Goal: Contribute content: Contribute content

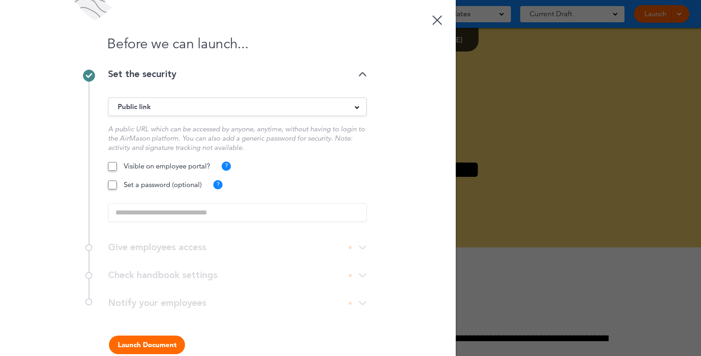
click at [163, 169] on p "Visible on employee portal?" at bounding box center [167, 165] width 86 height 9
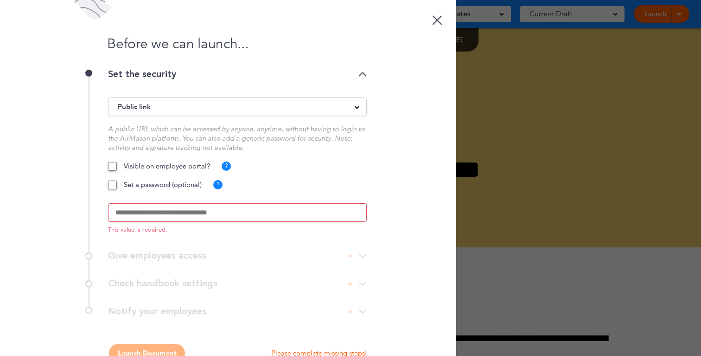
click at [151, 220] on input "text" at bounding box center [237, 212] width 259 height 19
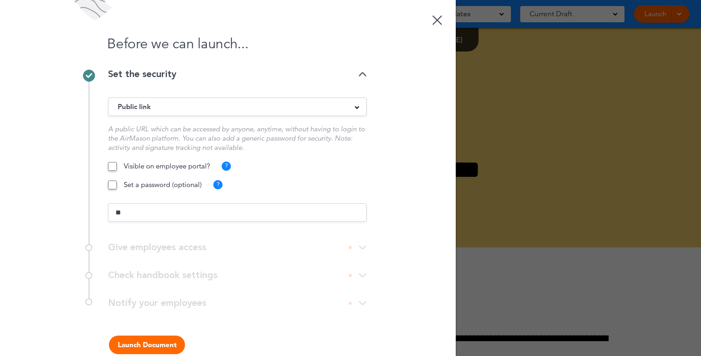
type input "**"
click at [170, 339] on button "Launch Document" at bounding box center [147, 344] width 76 height 19
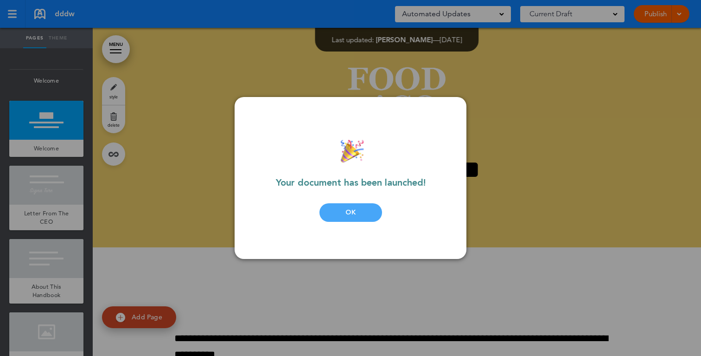
click at [347, 213] on div "OK" at bounding box center [351, 212] width 63 height 19
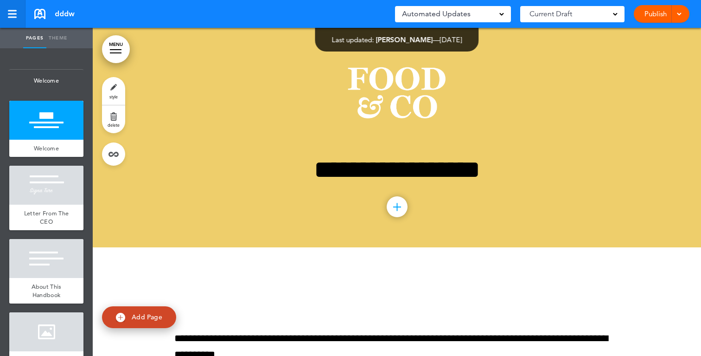
click at [13, 13] on div at bounding box center [12, 13] width 9 height 1
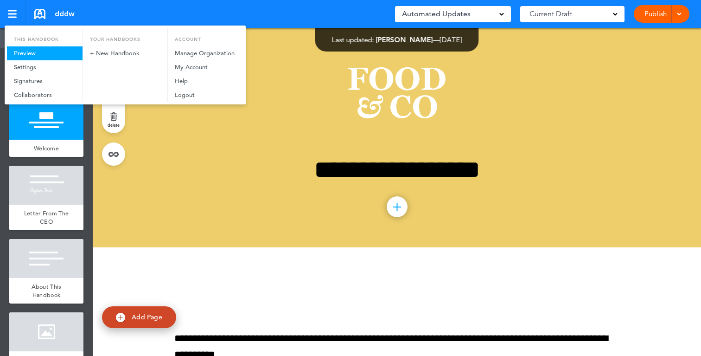
click at [39, 55] on link "Preview" at bounding box center [45, 53] width 76 height 14
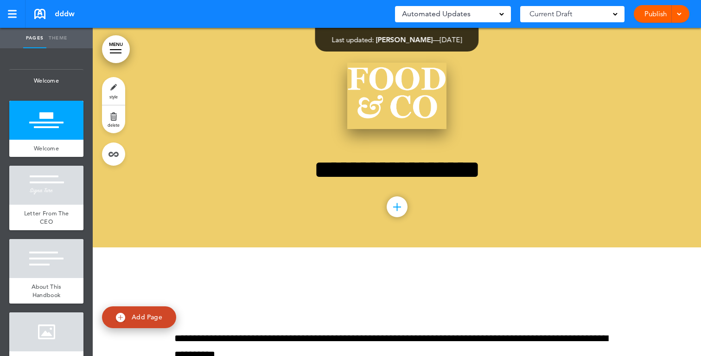
click at [410, 68] on img at bounding box center [396, 96] width 99 height 66
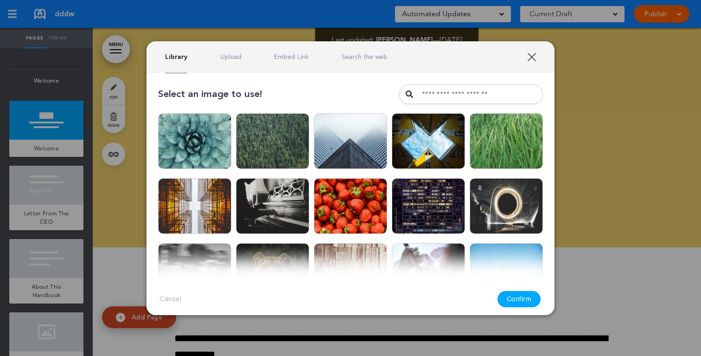
click at [536, 57] on link "XXX" at bounding box center [531, 56] width 9 height 9
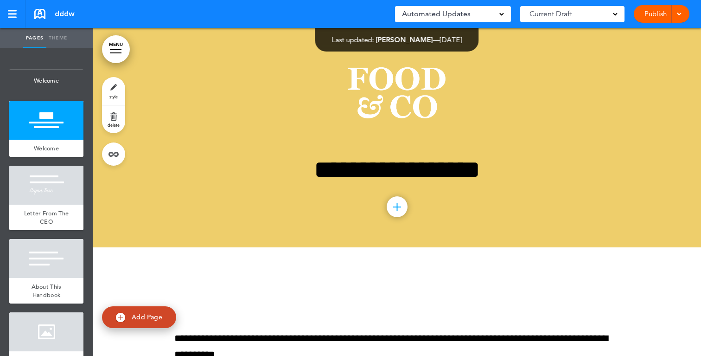
click at [678, 9] on div at bounding box center [677, 14] width 9 height 18
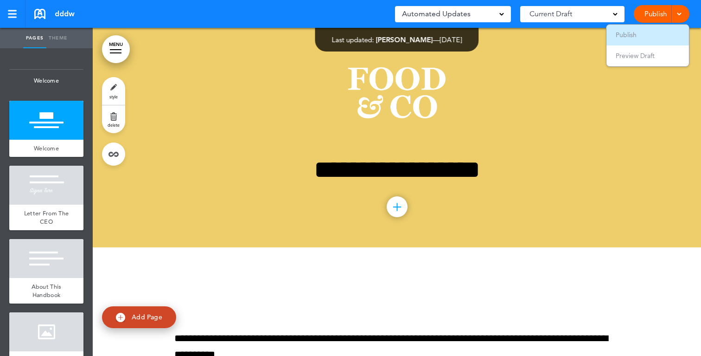
click at [634, 41] on li "Publish" at bounding box center [648, 35] width 83 height 21
click at [642, 16] on link "Publish" at bounding box center [655, 14] width 29 height 18
click at [19, 15] on link at bounding box center [13, 14] width 26 height 28
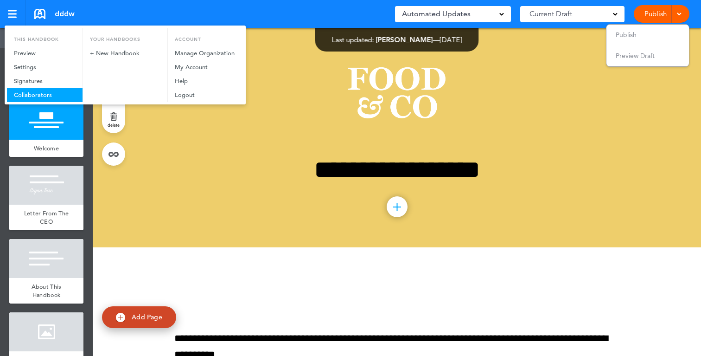
click at [37, 94] on link "Collaborators" at bounding box center [45, 95] width 76 height 14
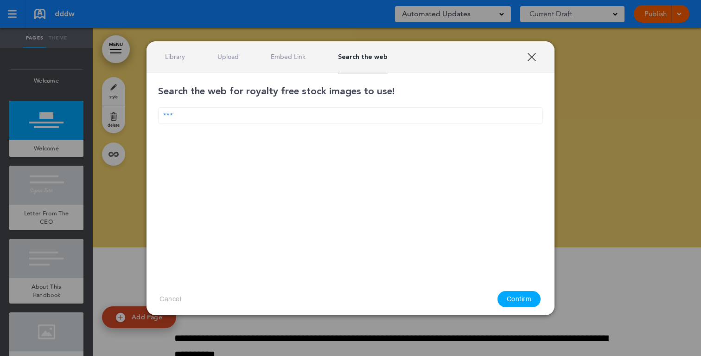
click at [341, 115] on input "***" at bounding box center [350, 115] width 385 height 16
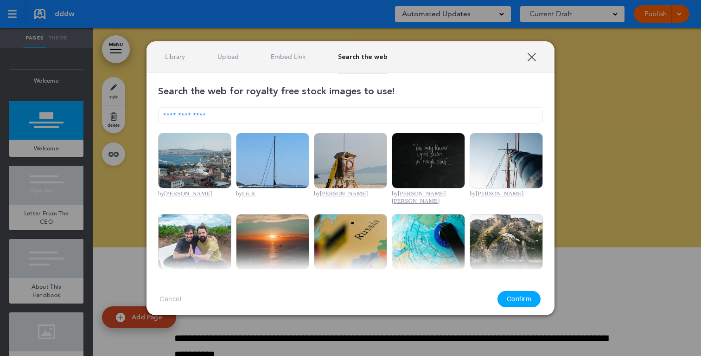
click at [375, 114] on input "**********" at bounding box center [350, 115] width 385 height 16
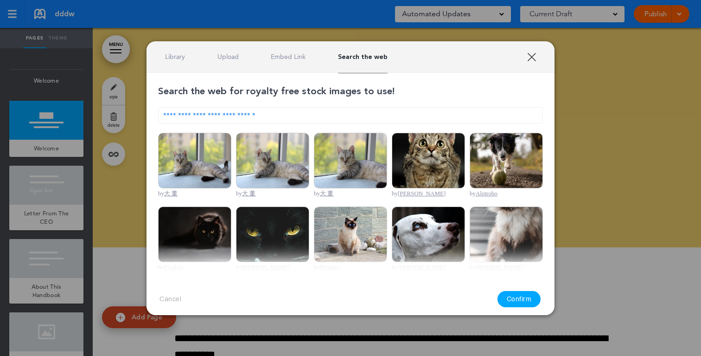
click at [344, 178] on img at bounding box center [350, 161] width 73 height 56
click at [512, 299] on button "Confirm" at bounding box center [520, 299] width 44 height 16
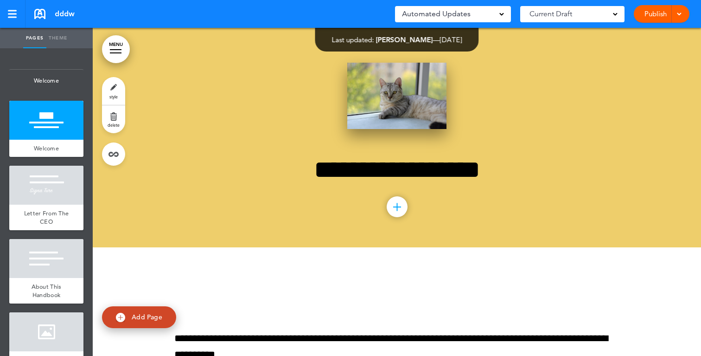
click at [404, 94] on img at bounding box center [396, 96] width 99 height 66
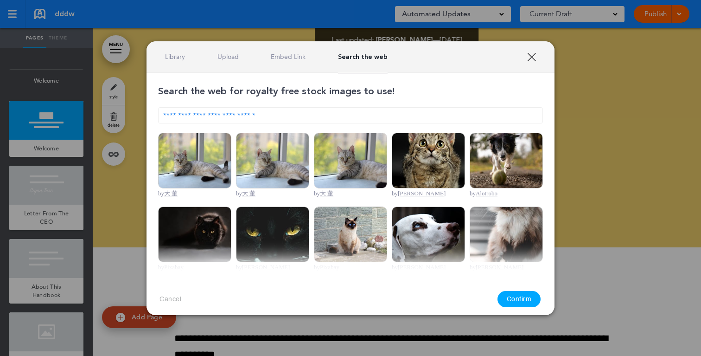
click at [534, 56] on link "XXX" at bounding box center [531, 56] width 9 height 9
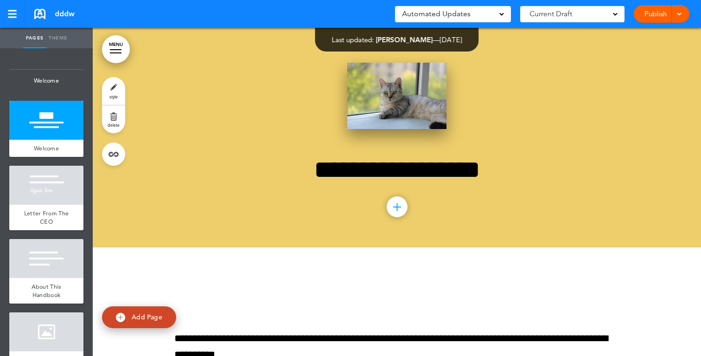
click at [420, 85] on img at bounding box center [396, 96] width 99 height 66
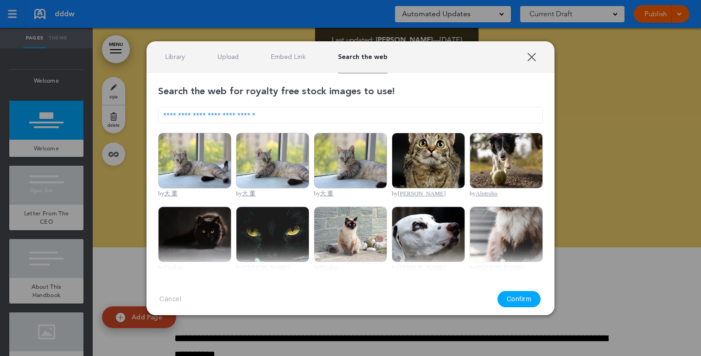
click at [334, 117] on input "**********" at bounding box center [350, 115] width 385 height 16
type input "**********"
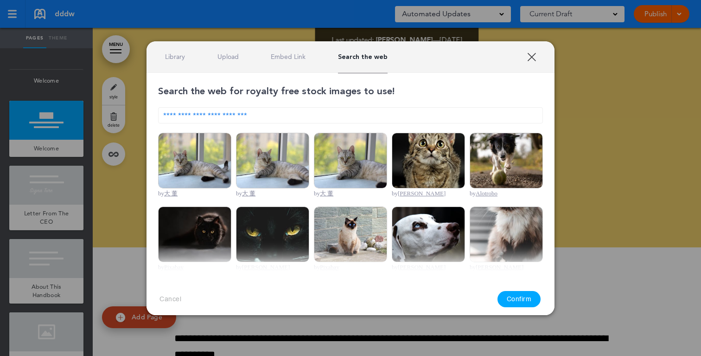
click at [535, 52] on link "XXX" at bounding box center [531, 56] width 9 height 9
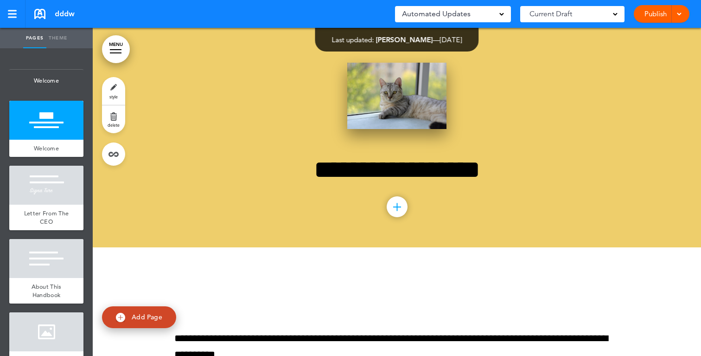
click at [415, 78] on img at bounding box center [396, 96] width 99 height 66
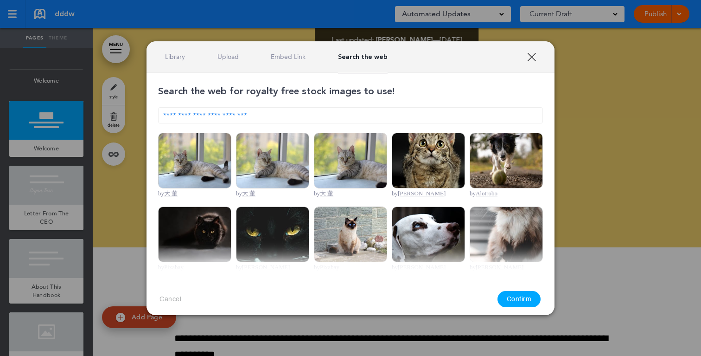
click at [186, 54] on div "Library Upload Embed Link Search the web" at bounding box center [276, 56] width 223 height 9
click at [228, 53] on link "Upload" at bounding box center [228, 56] width 21 height 9
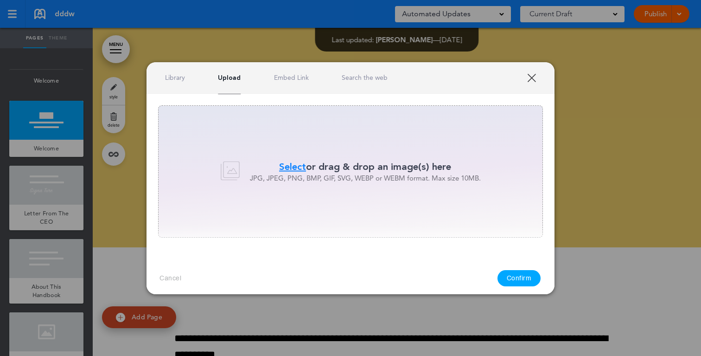
click at [307, 159] on div "Select or drag & drop an image(s) here JPG, JPEG, PNG, BMP, GIF, SVG, WEBP or W…" at bounding box center [350, 171] width 385 height 132
click at [533, 74] on link "XXX" at bounding box center [531, 77] width 9 height 9
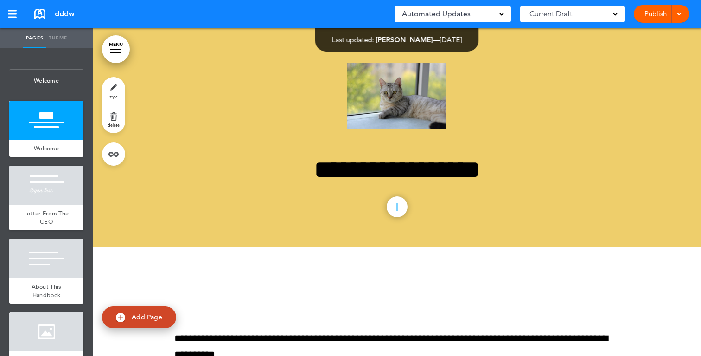
click at [396, 209] on div at bounding box center [397, 206] width 21 height 21
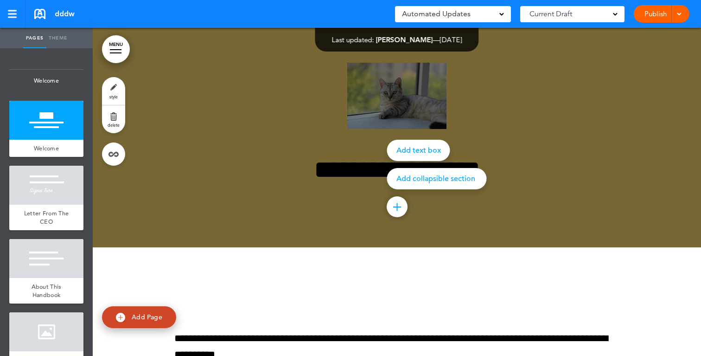
click at [403, 89] on div at bounding box center [443, 178] width 701 height 356
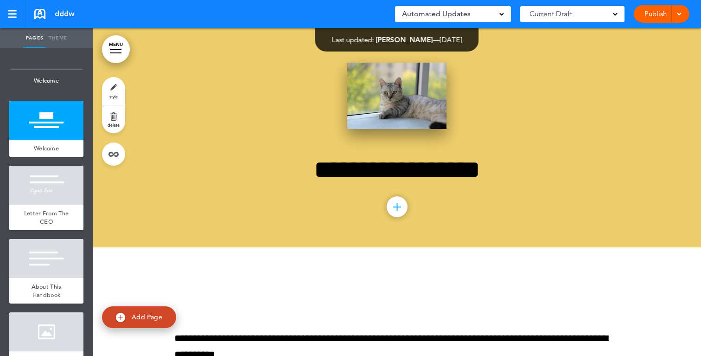
click at [414, 103] on img at bounding box center [396, 96] width 99 height 66
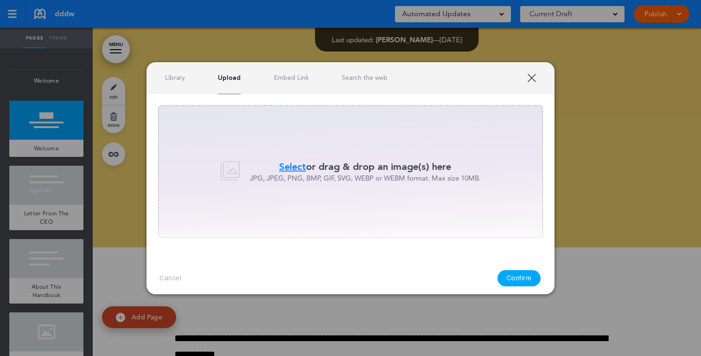
click at [246, 161] on div "Select or drag & drop an image(s) here JPG, JPEG, PNG, BMP, GIF, SVG, WEBP or W…" at bounding box center [351, 171] width 384 height 23
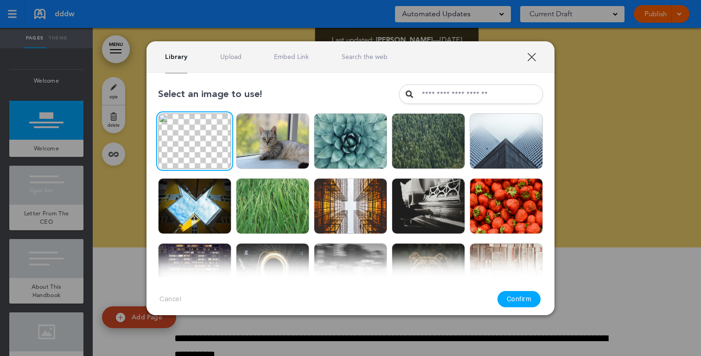
click at [226, 54] on link "Upload" at bounding box center [230, 56] width 21 height 9
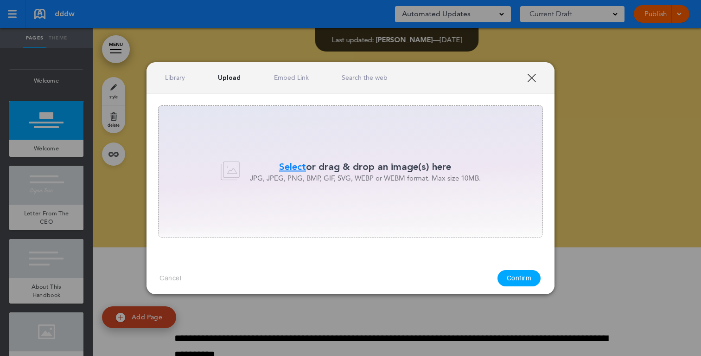
click at [176, 86] on div "Library Upload Embed Link Search the web" at bounding box center [351, 78] width 408 height 32
click at [172, 82] on link "Library" at bounding box center [175, 77] width 20 height 9
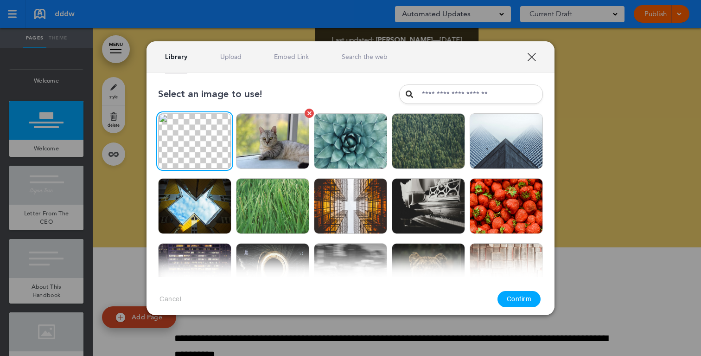
click at [285, 151] on img at bounding box center [272, 141] width 73 height 56
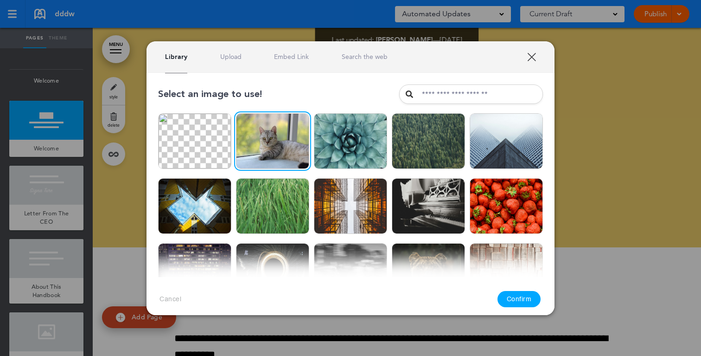
click at [522, 296] on button "Confirm" at bounding box center [520, 299] width 44 height 16
